Goal: Task Accomplishment & Management: Manage account settings

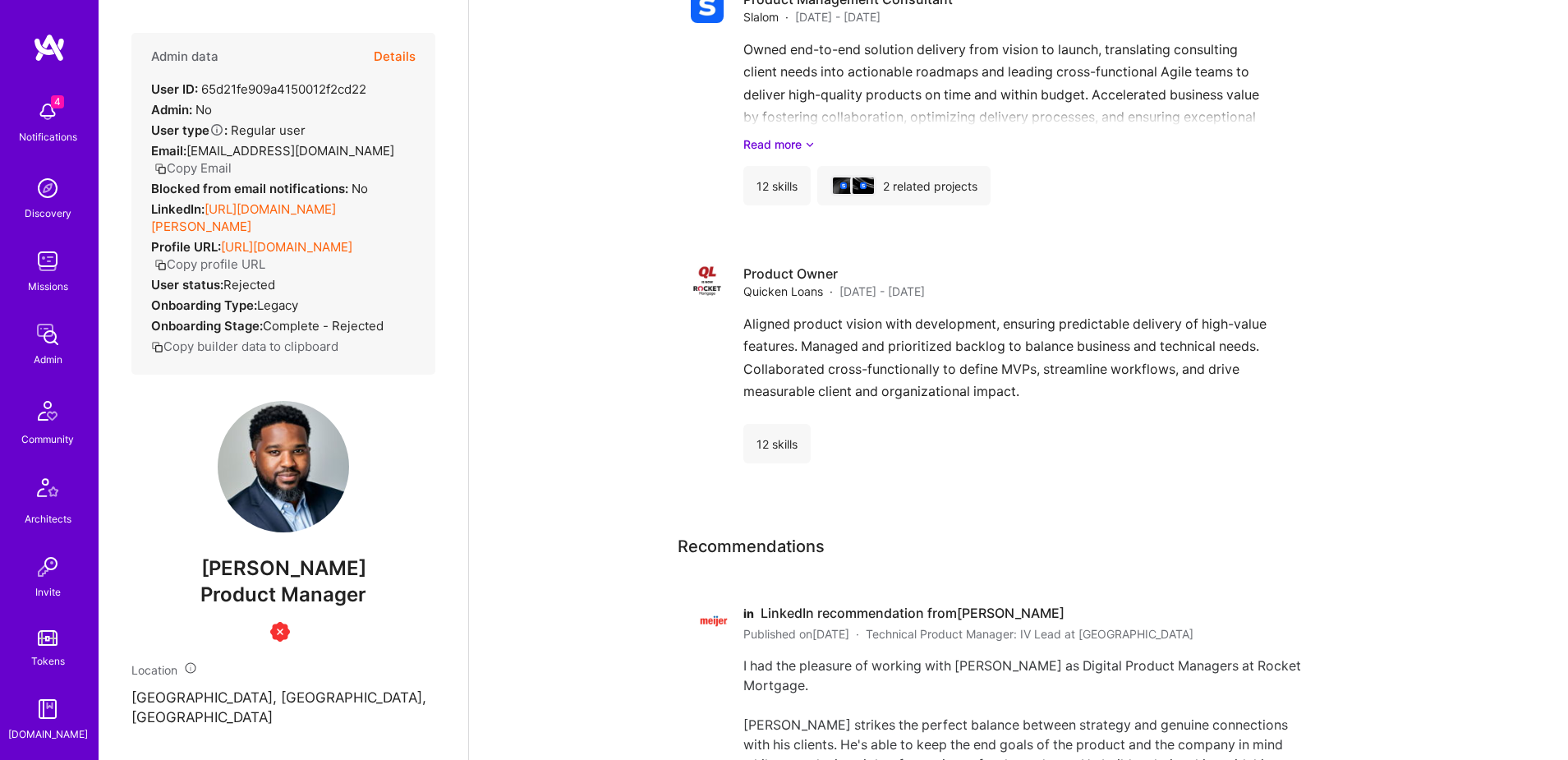
scroll to position [289, 0]
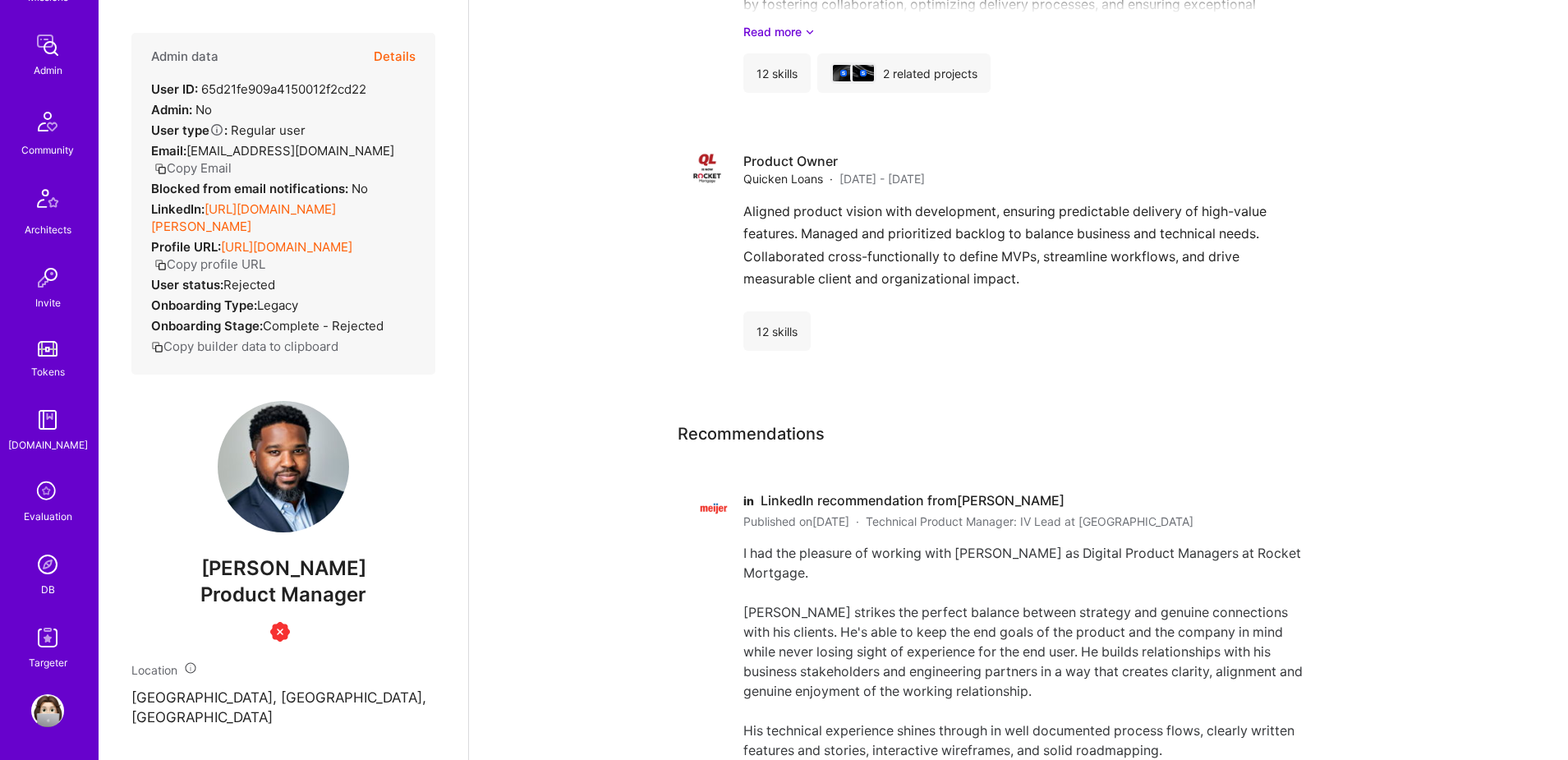
click at [49, 596] on div "4 Notifications Discovery Missions Admin Community Architects Invite Tokens A.G…" at bounding box center [49, 237] width 99 height 868
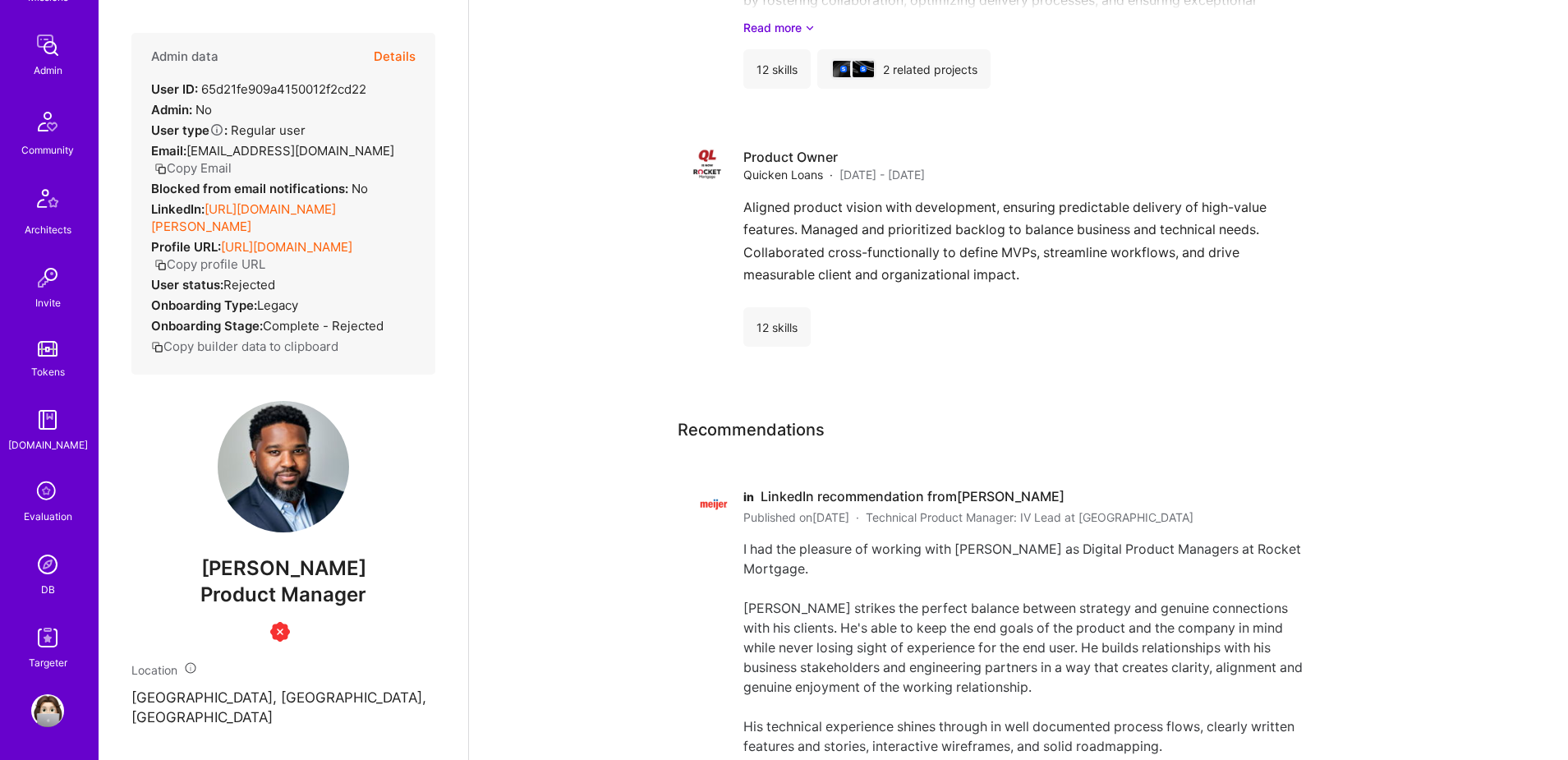
click at [49, 584] on div "DB" at bounding box center [48, 589] width 14 height 17
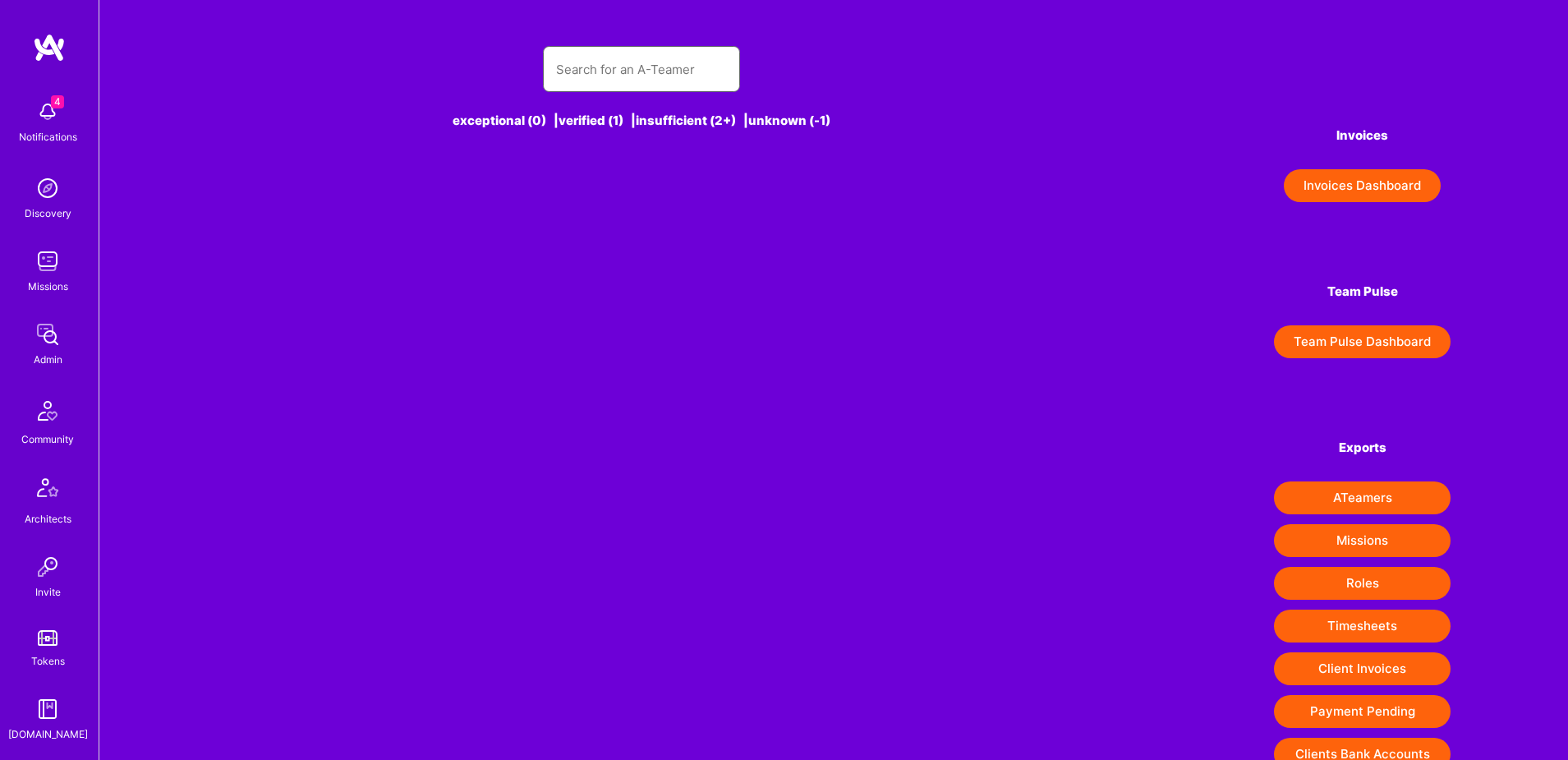
click at [639, 72] on input "text" at bounding box center [641, 69] width 170 height 42
paste input "https://platform.a.team/jubishakewalramani"
type input "https://platform.a.team/jubishakewalramani"
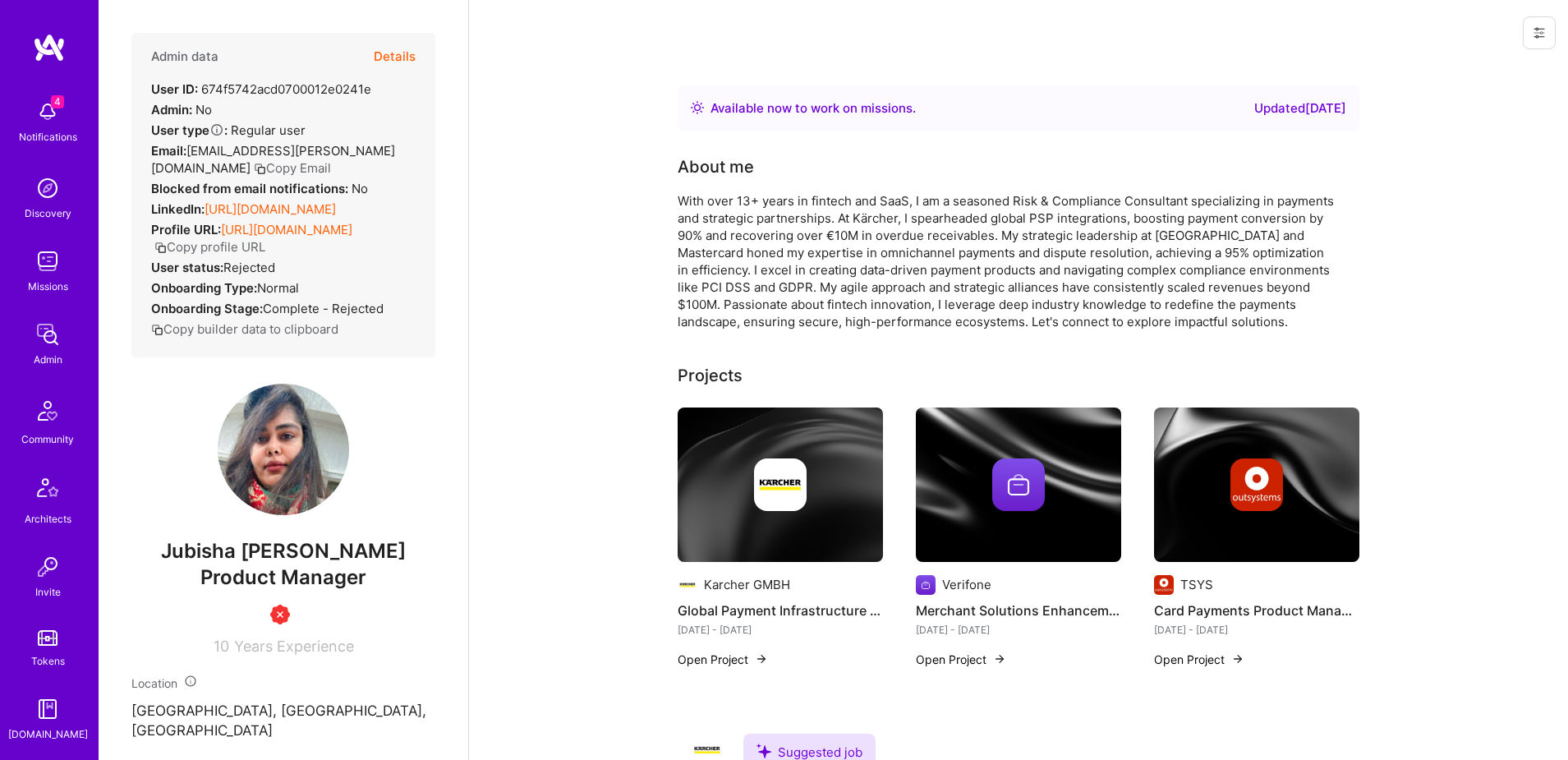
click at [399, 54] on button "Details" at bounding box center [395, 57] width 42 height 47
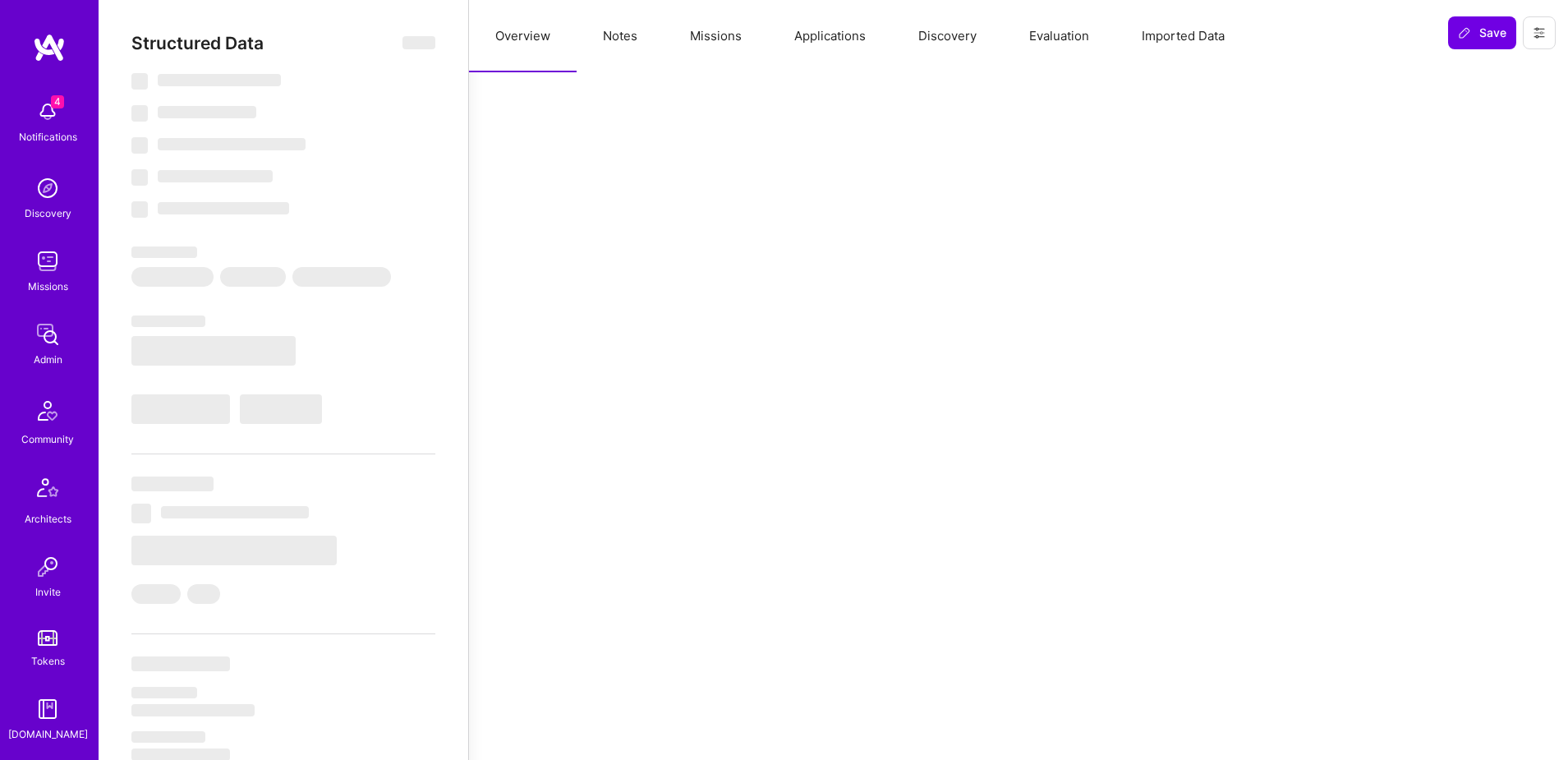
select select "Right Now"
select select "Insufficient"
select select "DE"
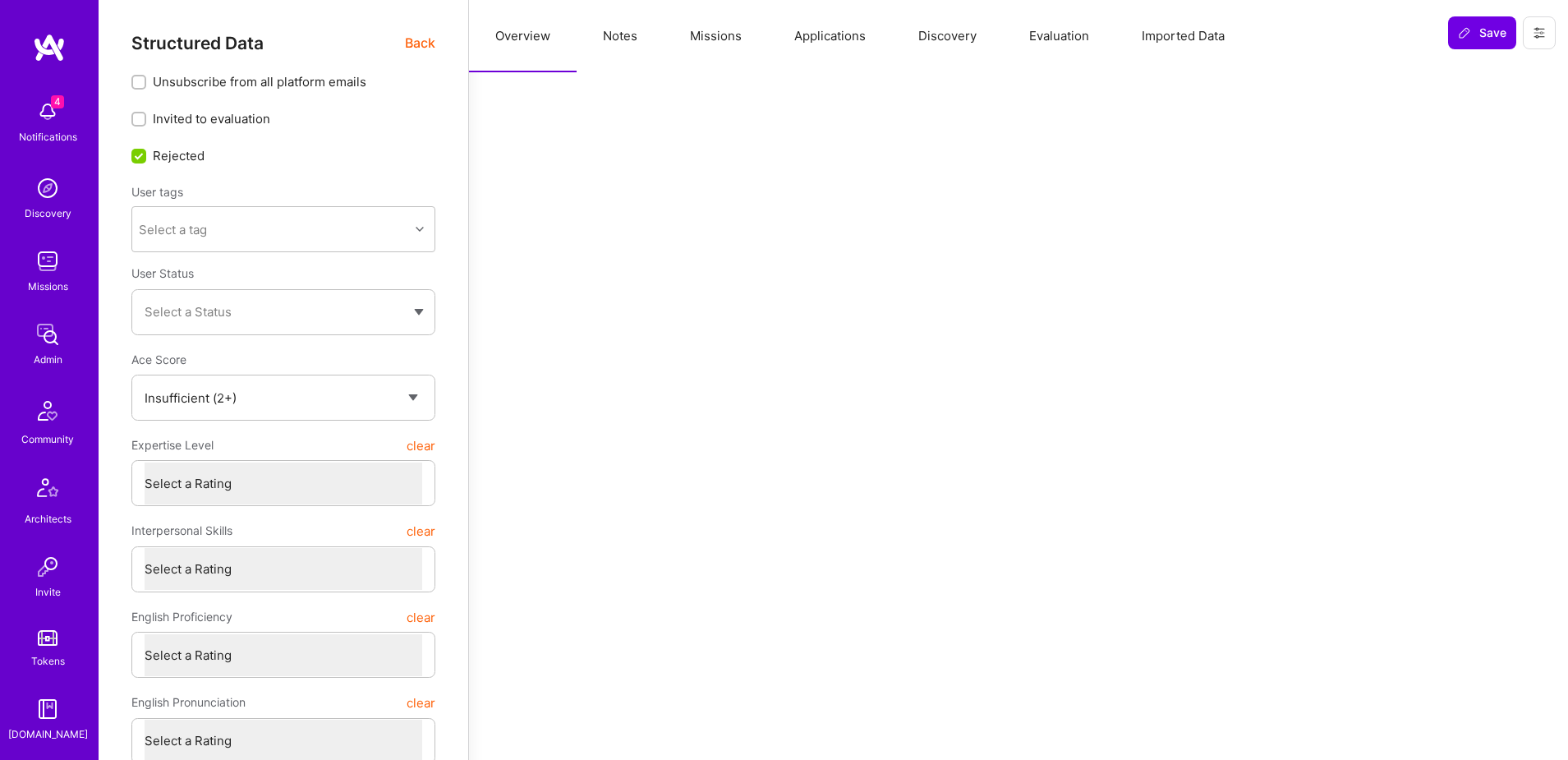
click at [609, 28] on button "Notes" at bounding box center [621, 36] width 87 height 73
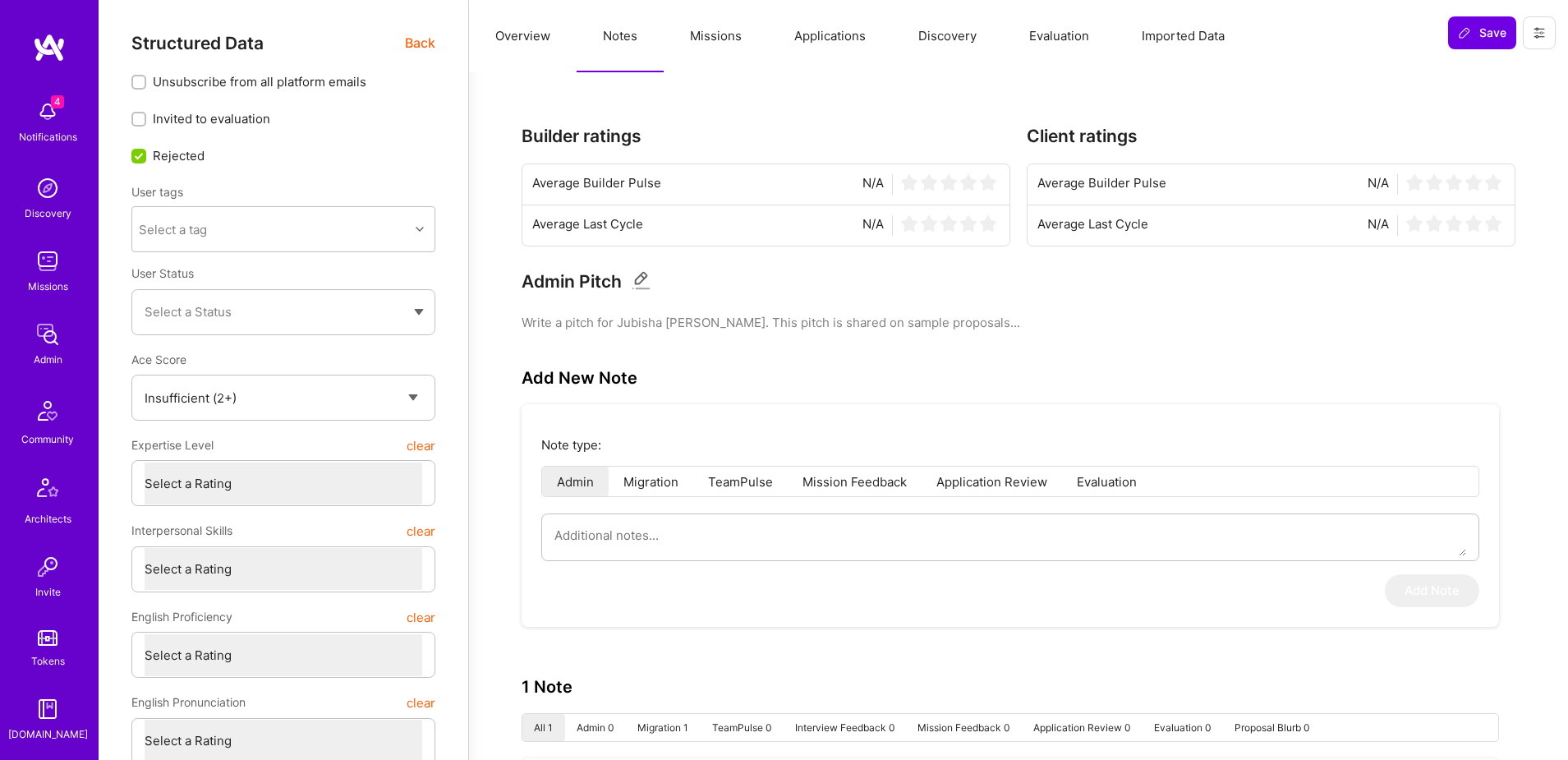
click at [415, 44] on span "Back" at bounding box center [420, 43] width 31 height 20
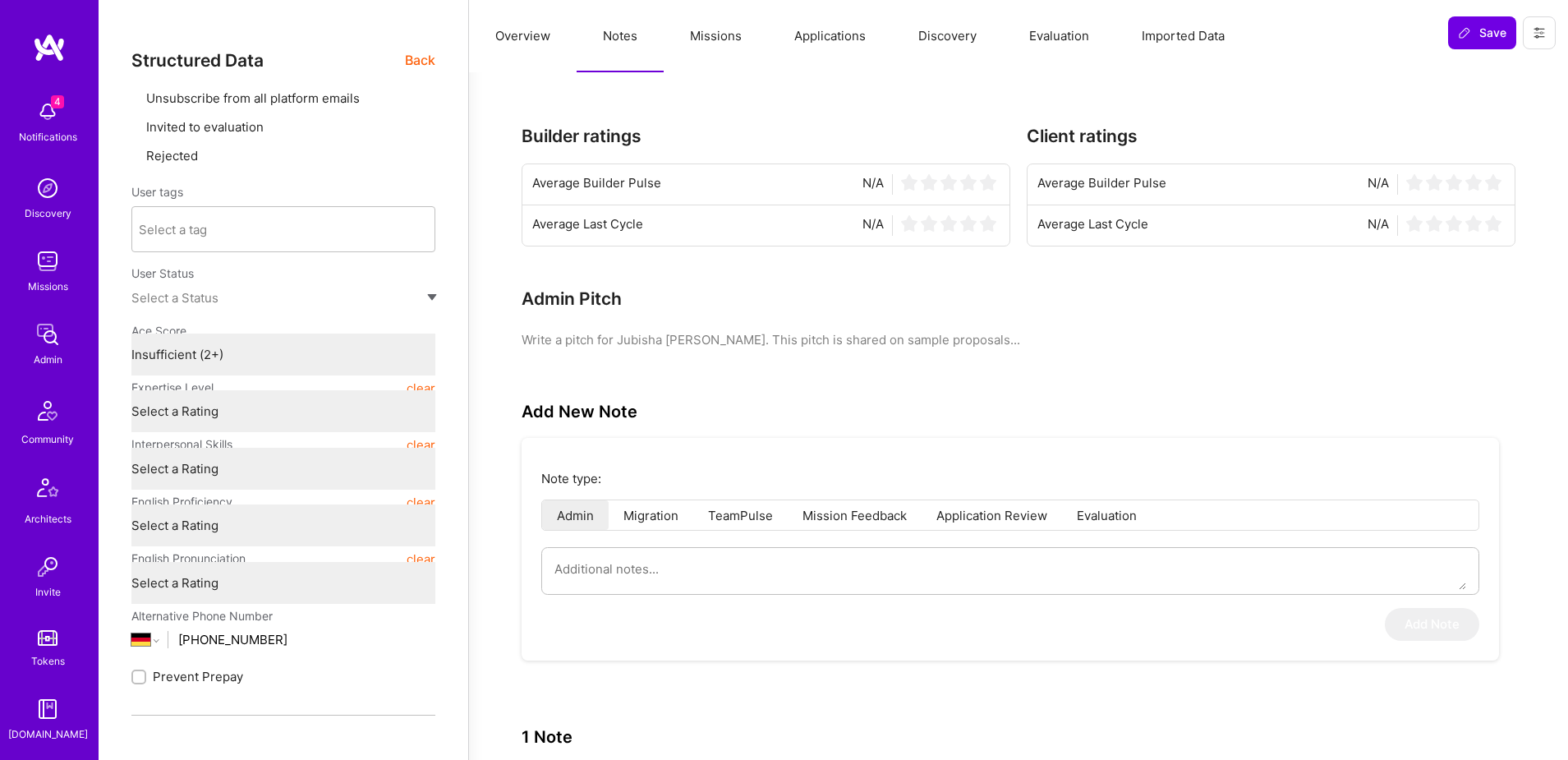
type textarea "x"
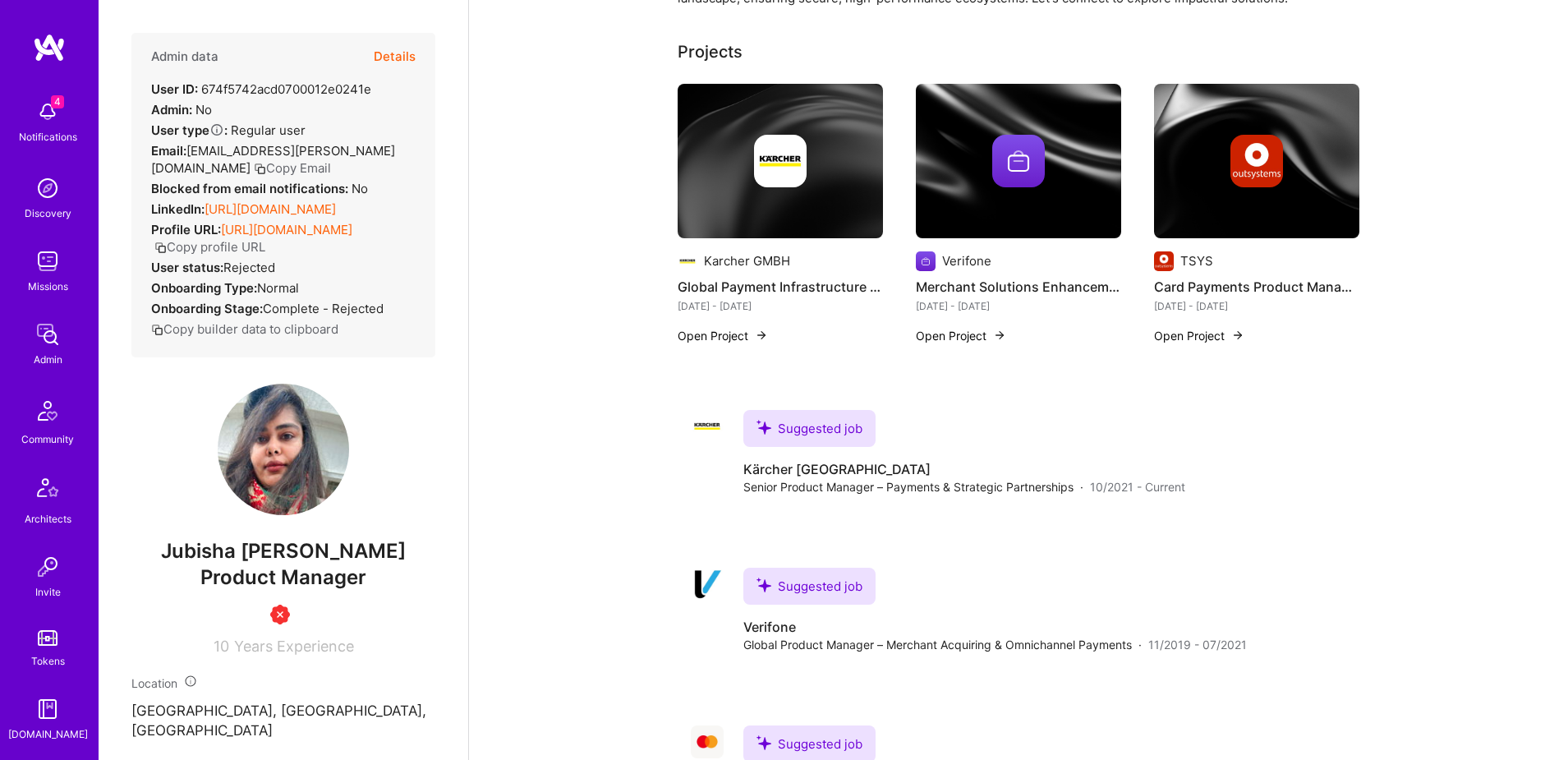
scroll to position [289, 0]
click at [46, 579] on img at bounding box center [48, 565] width 33 height 33
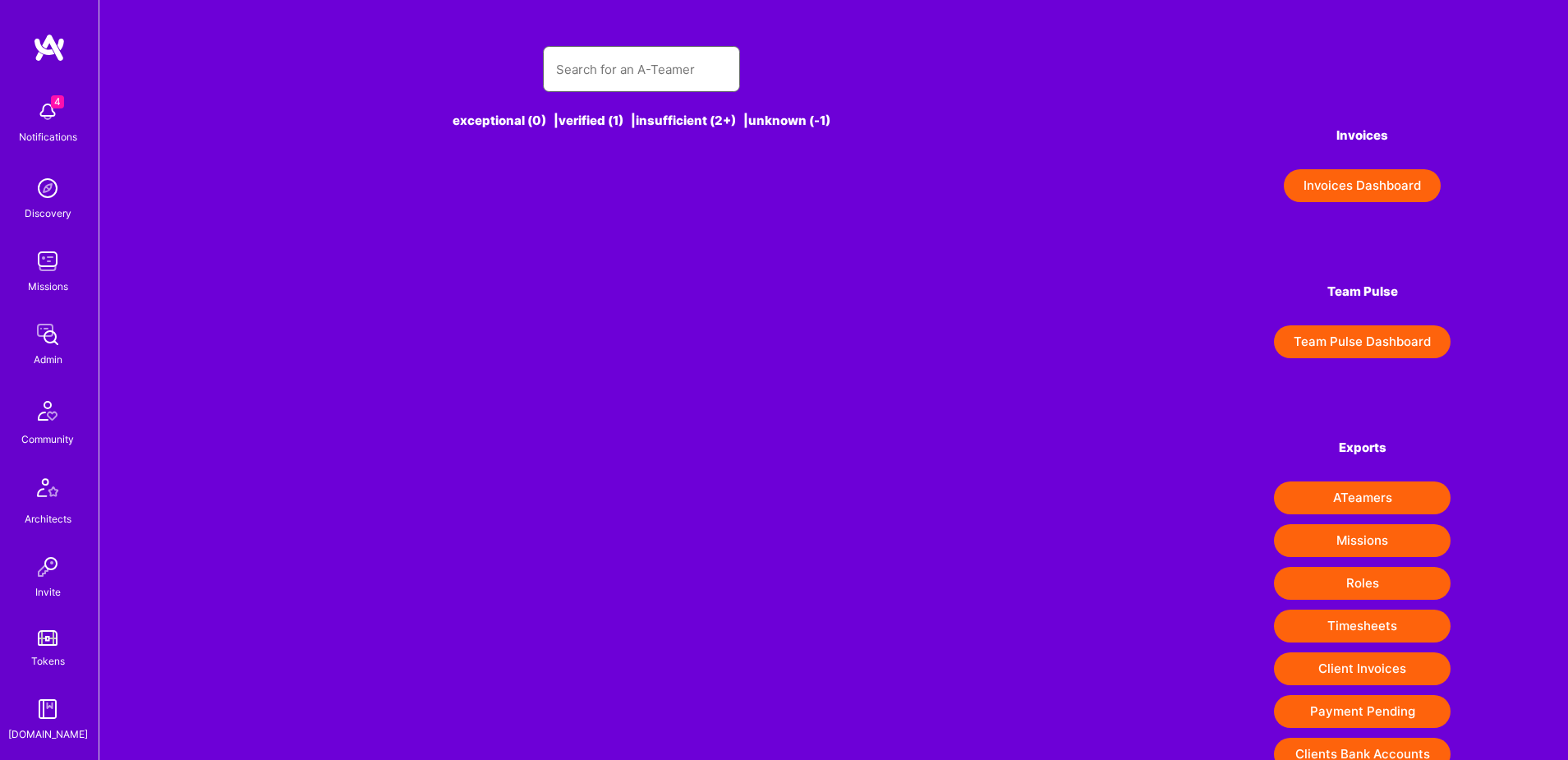
click at [612, 65] on input "text" at bounding box center [641, 69] width 170 height 42
paste input "[EMAIL_ADDRESS][PERSON_NAME][DOMAIN_NAME]"
type input "[EMAIL_ADDRESS][PERSON_NAME][DOMAIN_NAME]"
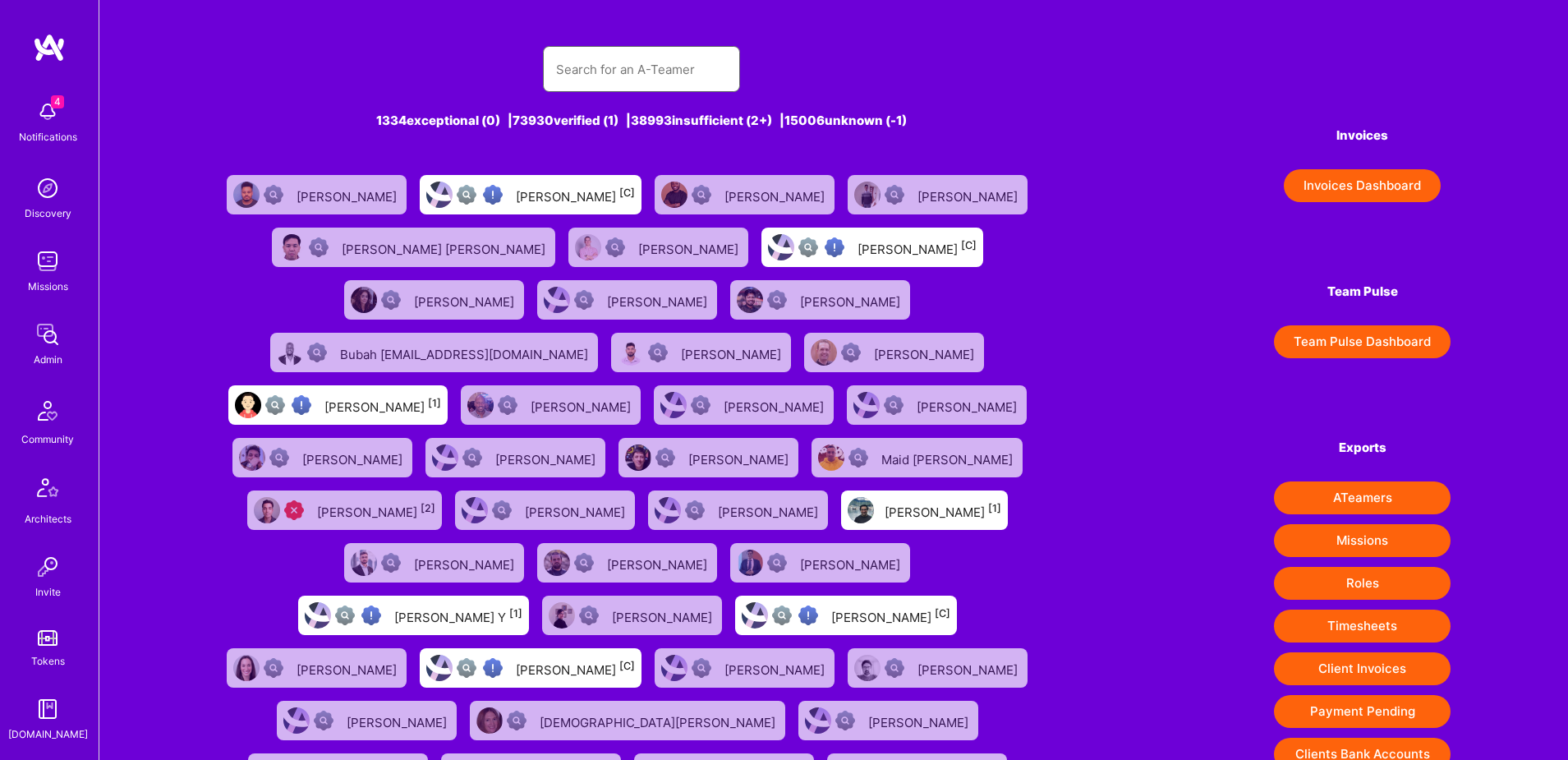
paste input "[EMAIL_ADDRESS][PERSON_NAME][DOMAIN_NAME]"
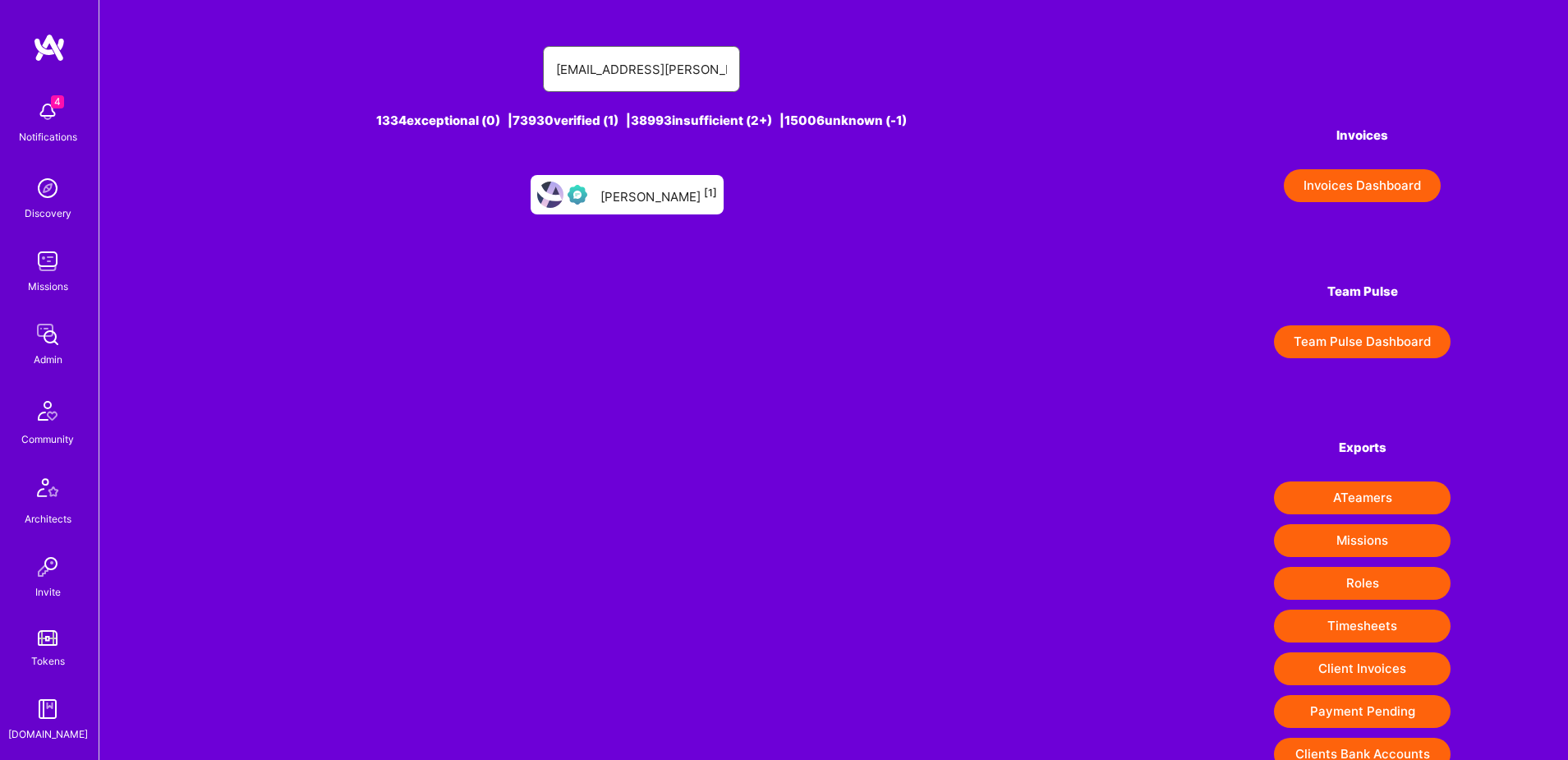
type input "[EMAIL_ADDRESS][PERSON_NAME][DOMAIN_NAME]"
click at [645, 193] on div "[PERSON_NAME] [1]" at bounding box center [658, 194] width 116 height 21
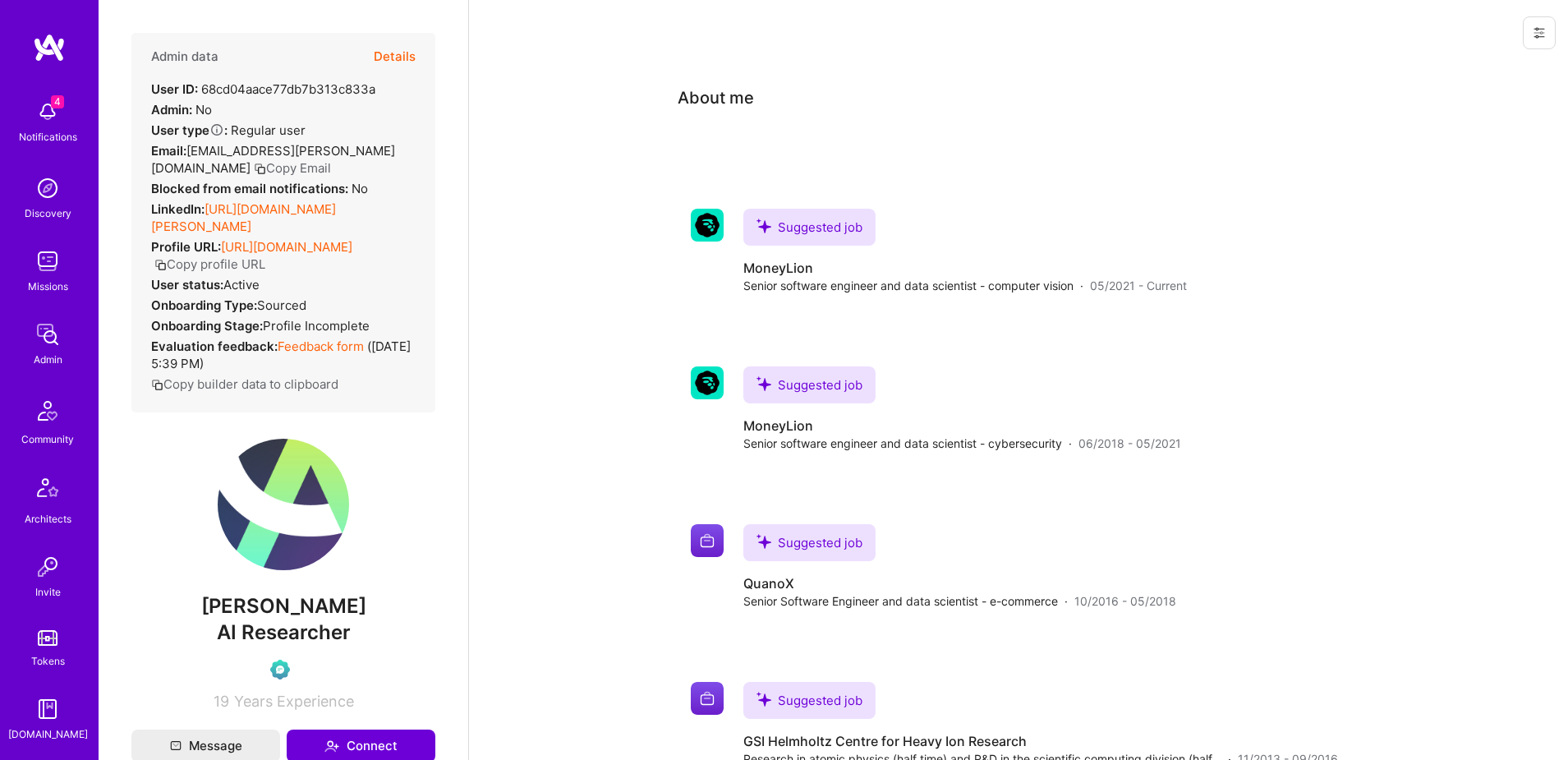
click at [390, 50] on button "Details" at bounding box center [395, 57] width 42 height 47
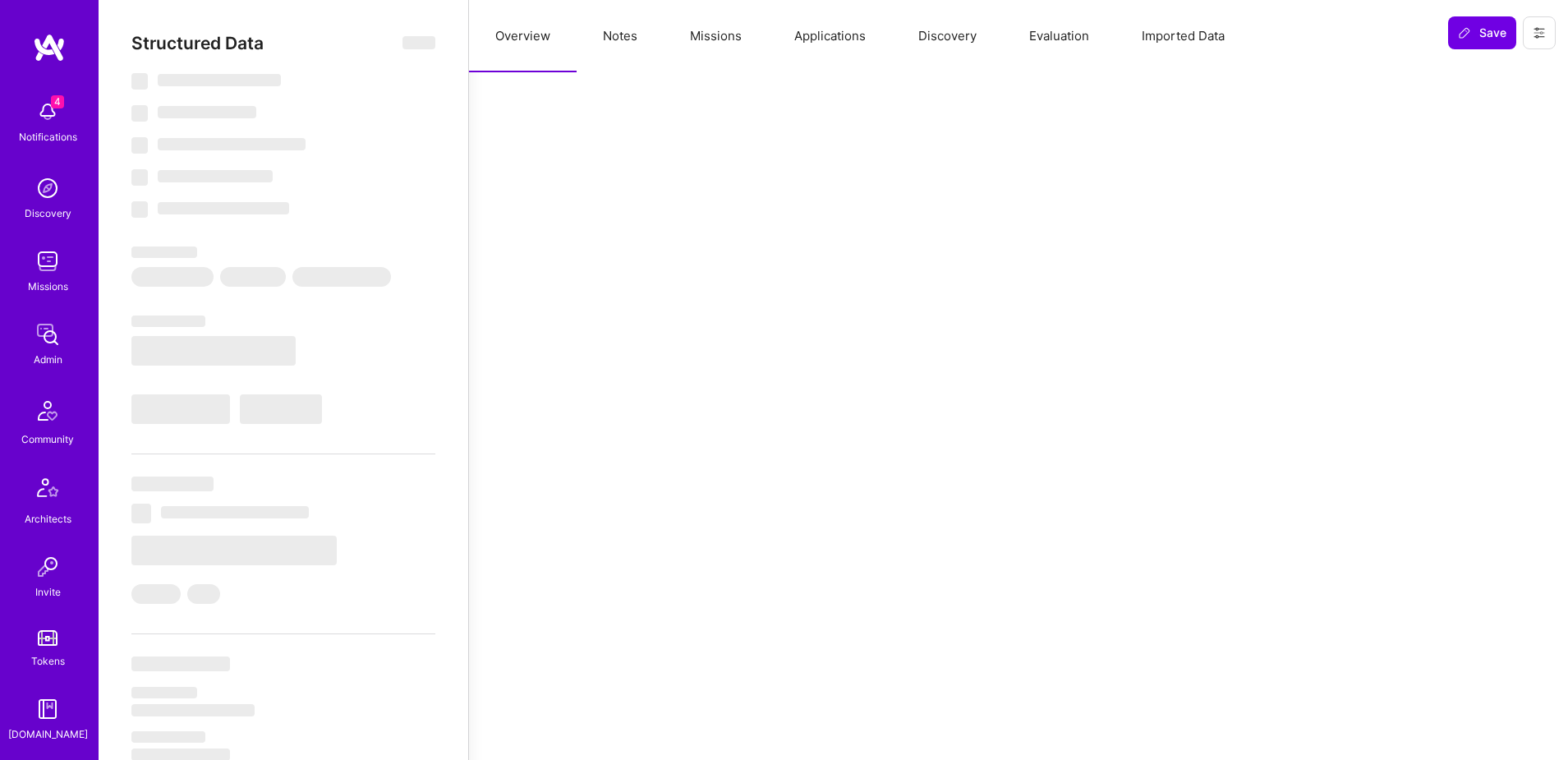
type textarea "x"
select select "Verified"
select select "US"
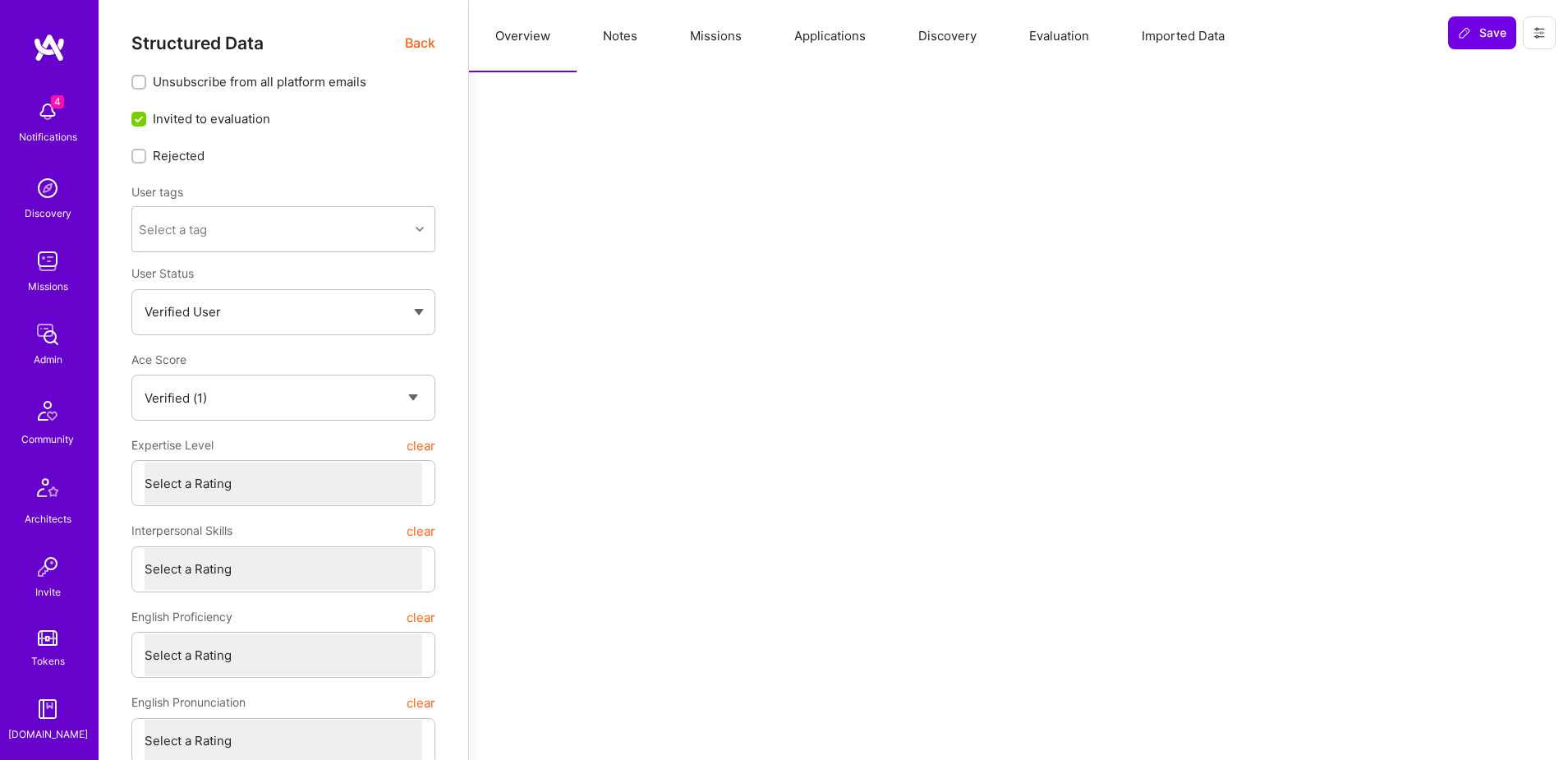
click at [1031, 40] on button "Evaluation" at bounding box center [1058, 36] width 113 height 73
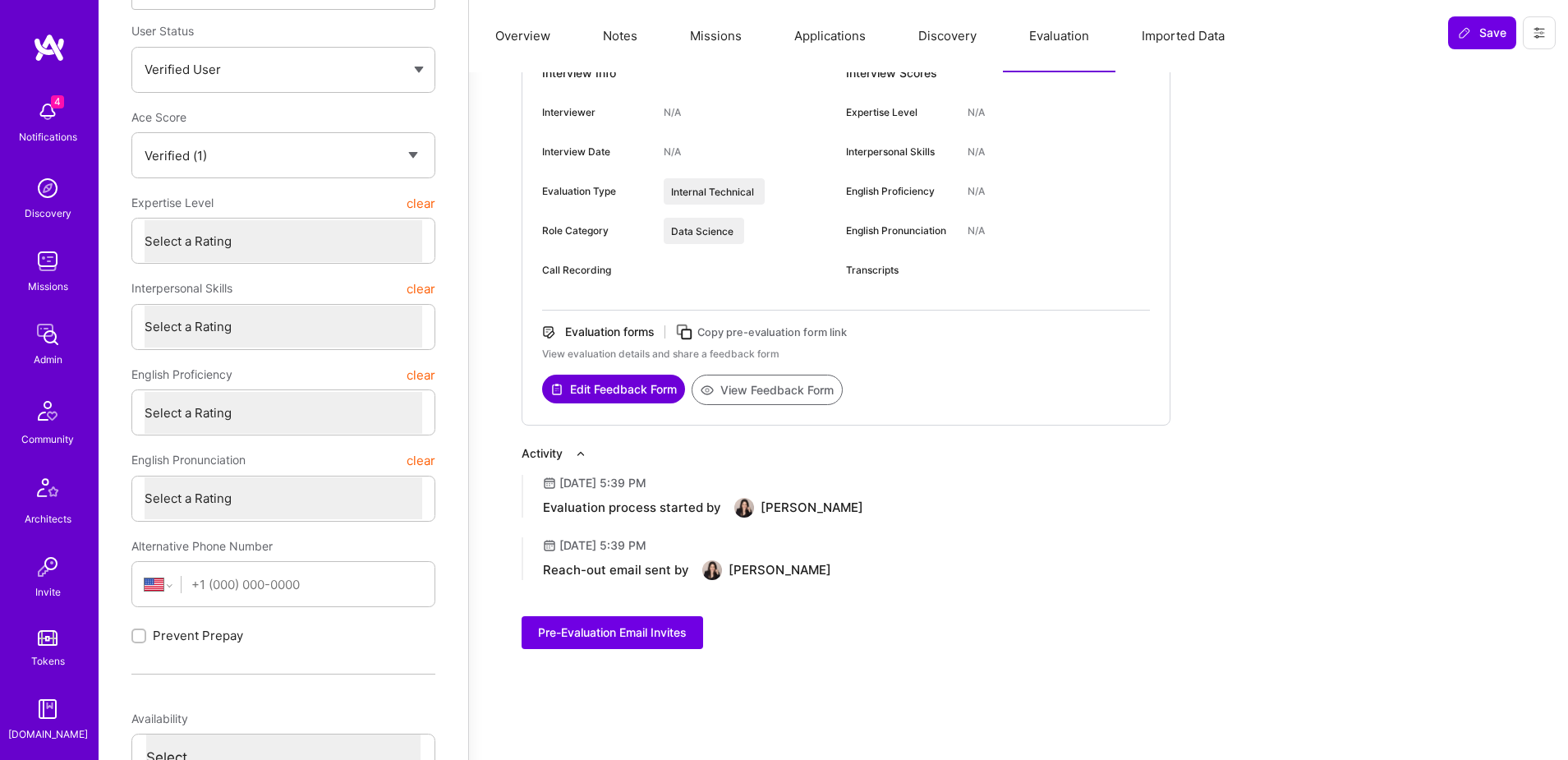
scroll to position [243, 0]
